Goal: Task Accomplishment & Management: Manage account settings

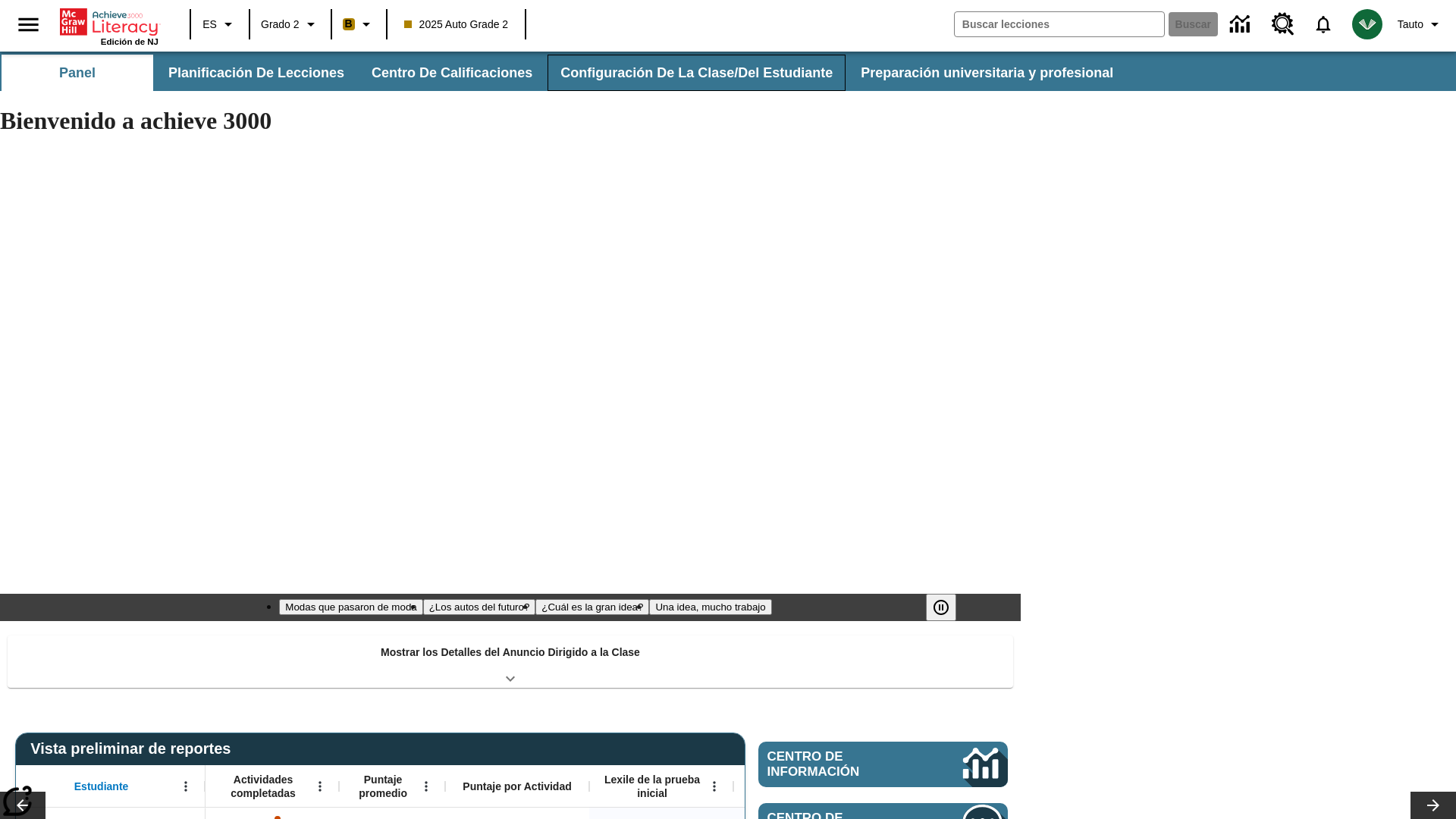
click at [686, 73] on button "Configuración de la clase/del estudiante" at bounding box center [696, 73] width 298 height 36
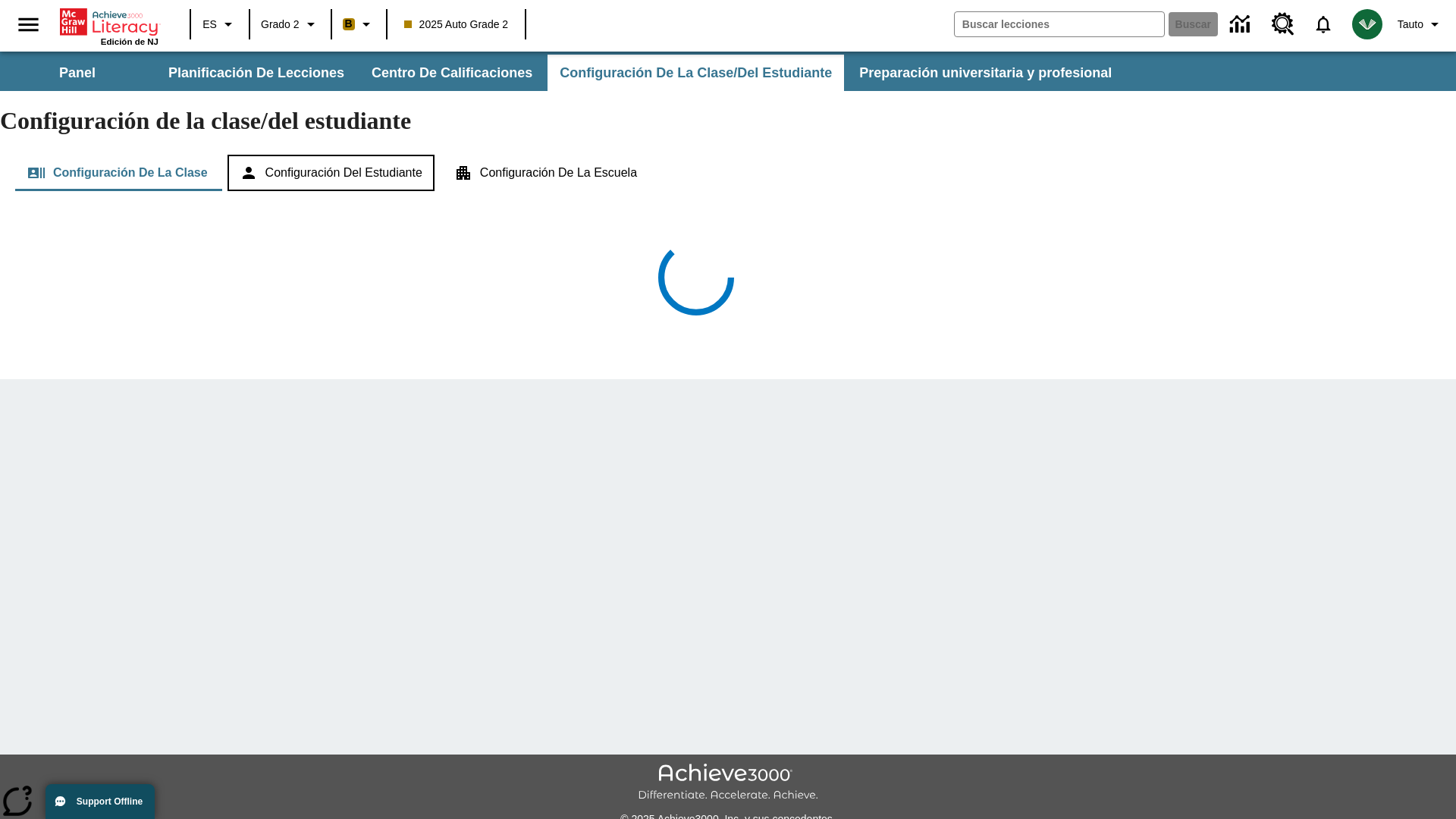
click at [338, 154] on button "Configuración del estudiante" at bounding box center [331, 172] width 207 height 36
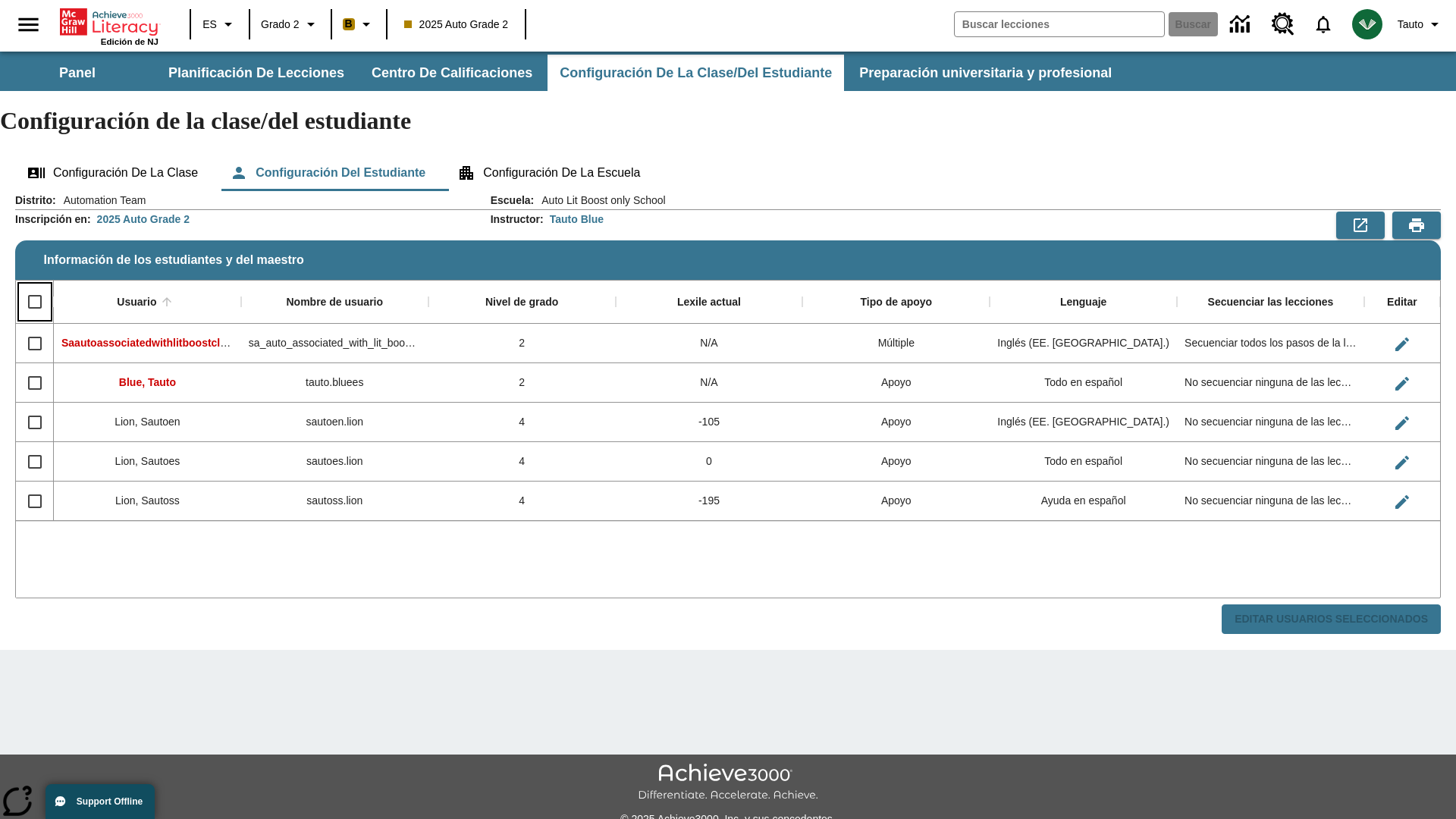
click at [34, 285] on input "Select all rows" at bounding box center [34, 301] width 32 height 32
checkbox input "true"
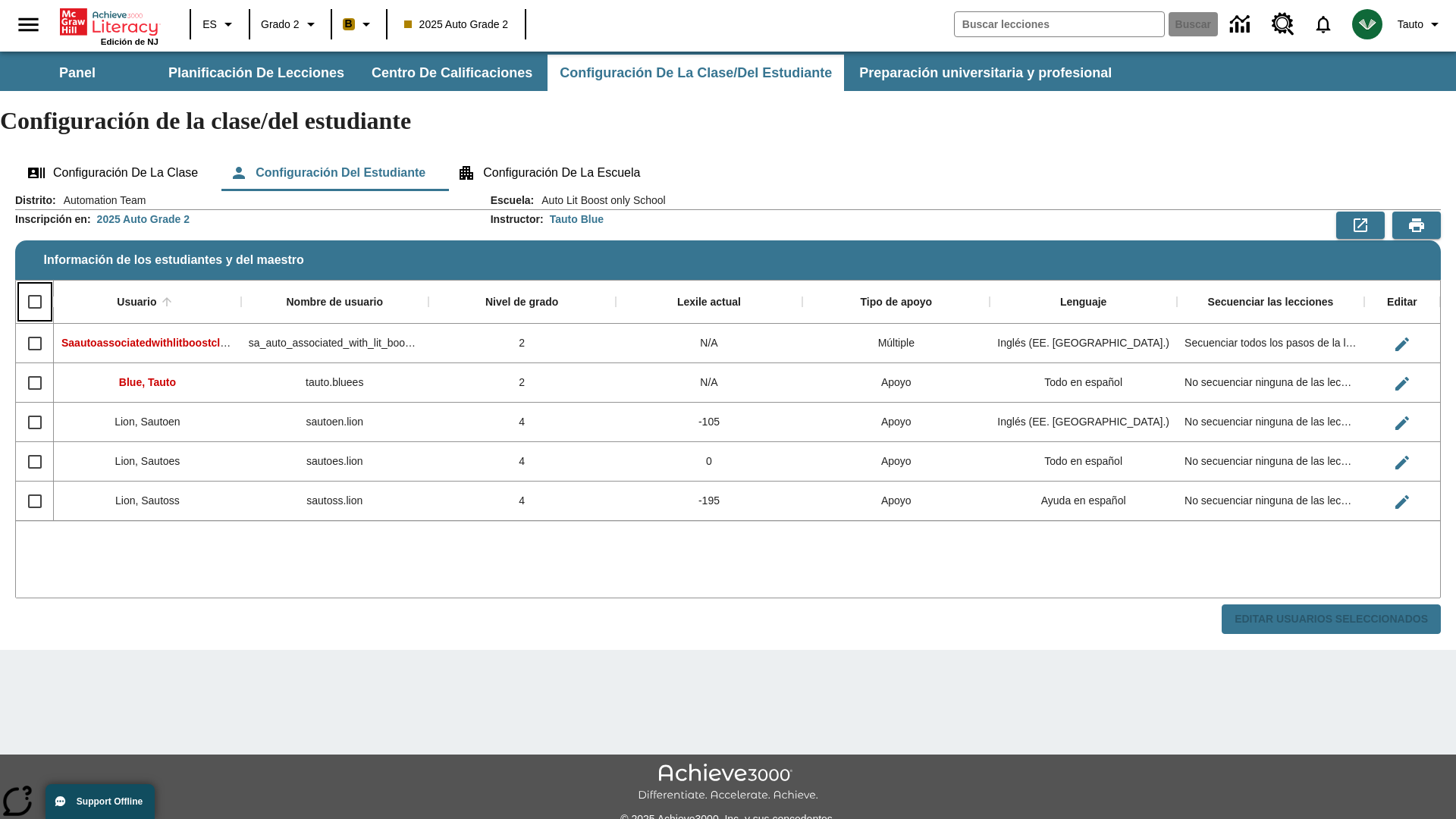
checkbox input "true"
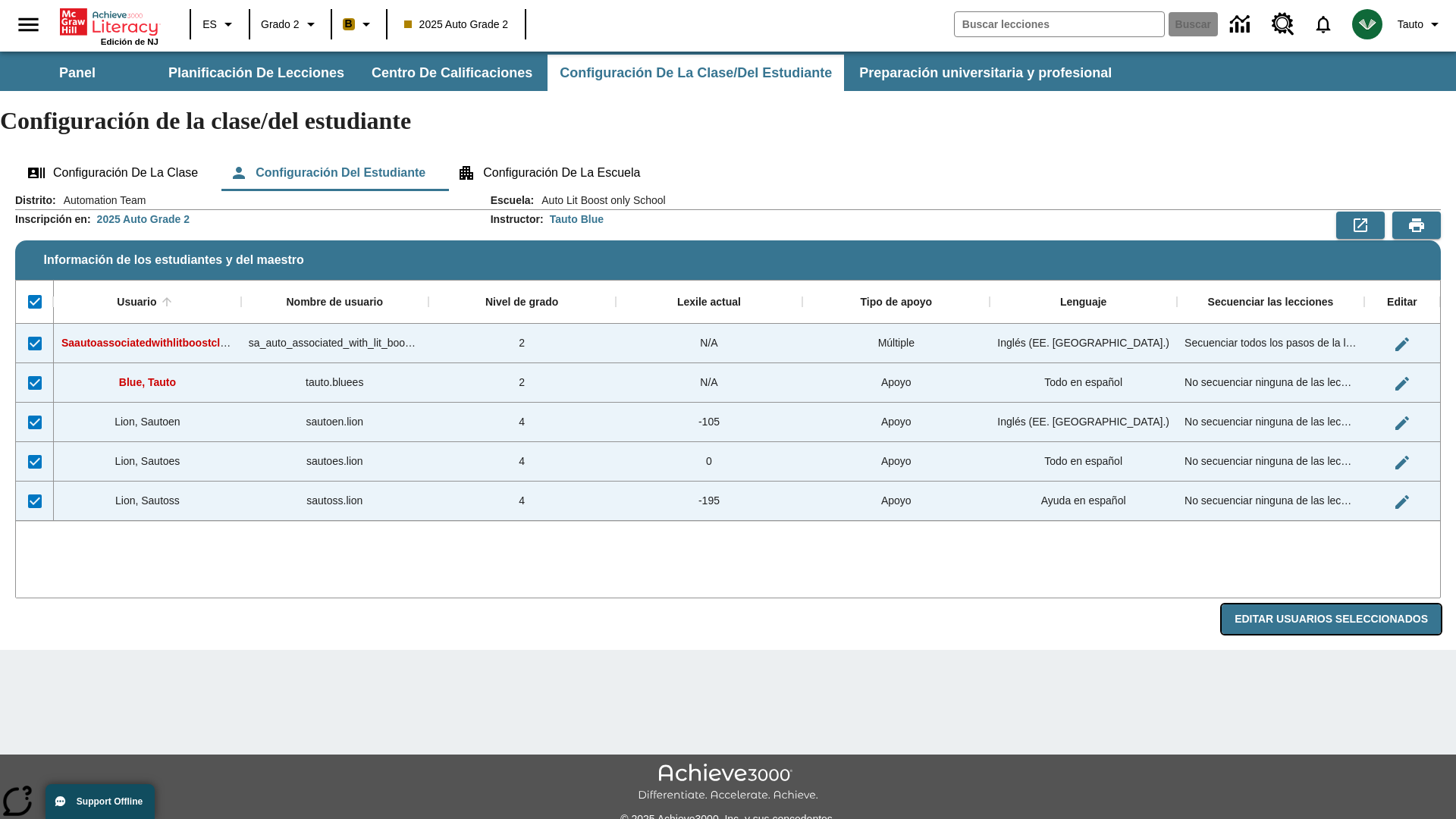
click at [1337, 604] on button "Editar Usuarios Seleccionados" at bounding box center [1331, 619] width 219 height 30
